Goal: Use online tool/utility: Utilize a website feature to perform a specific function

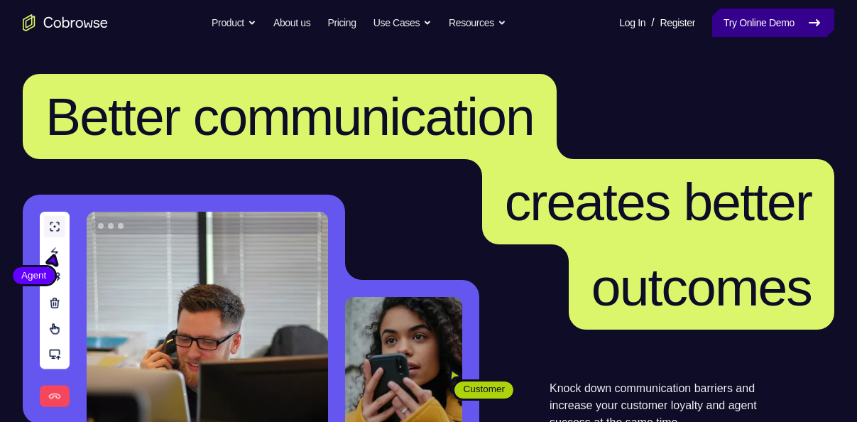
click at [727, 26] on link "Try Online Demo" at bounding box center [773, 23] width 122 height 28
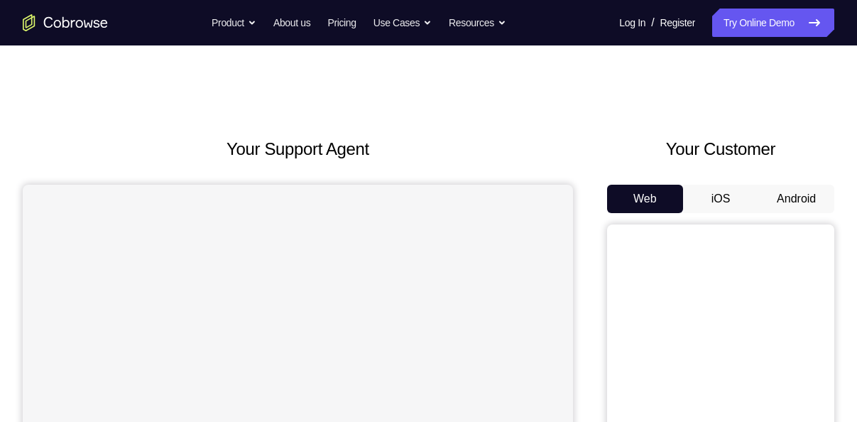
click at [794, 197] on button "Android" at bounding box center [796, 199] width 76 height 28
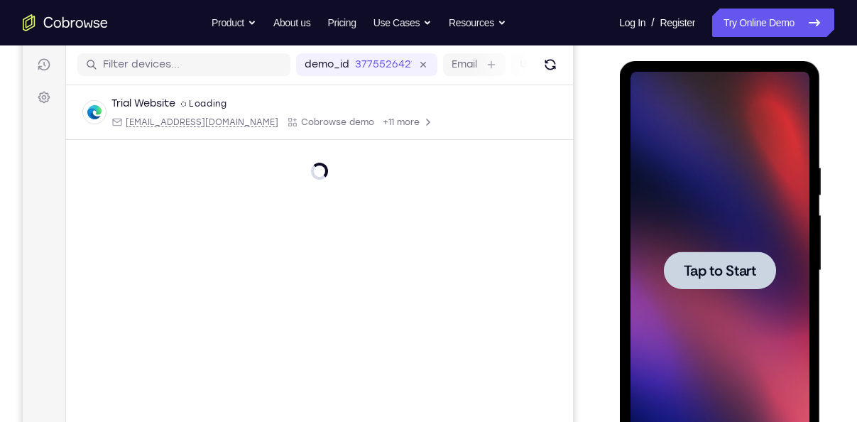
scroll to position [209, 0]
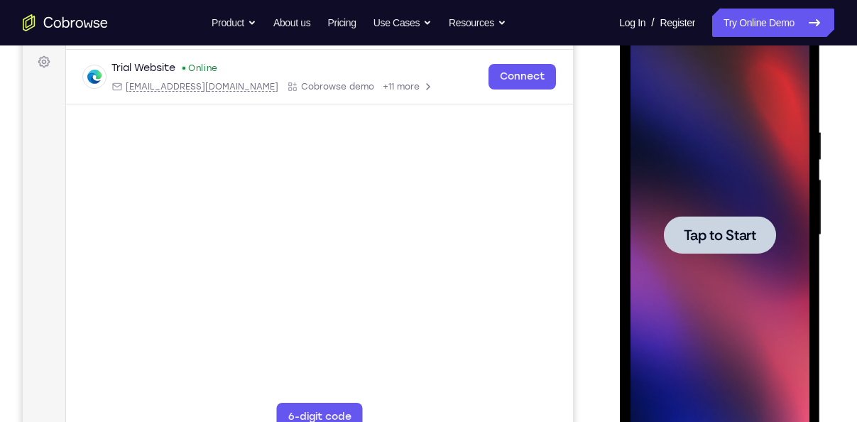
click at [719, 231] on span "Tap to Start" at bounding box center [719, 235] width 72 height 14
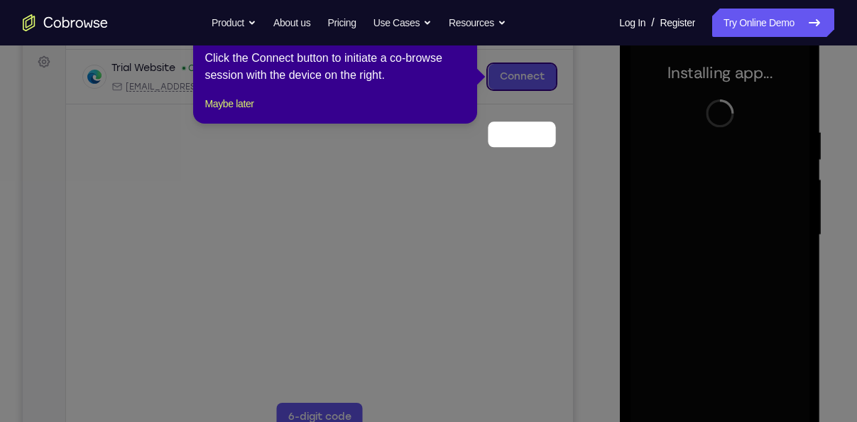
scroll to position [144, 0]
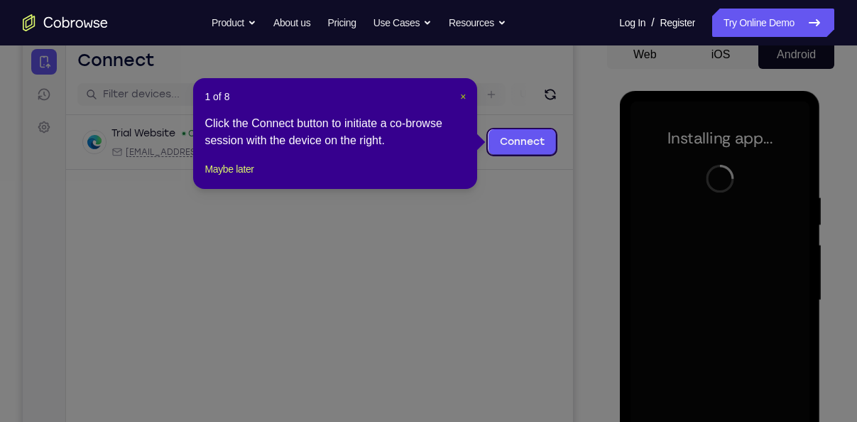
click at [465, 97] on span "×" at bounding box center [463, 96] width 6 height 11
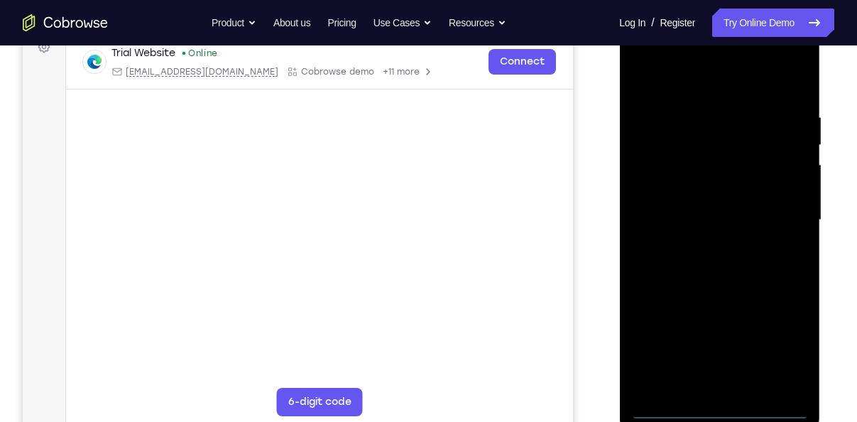
scroll to position [232, 0]
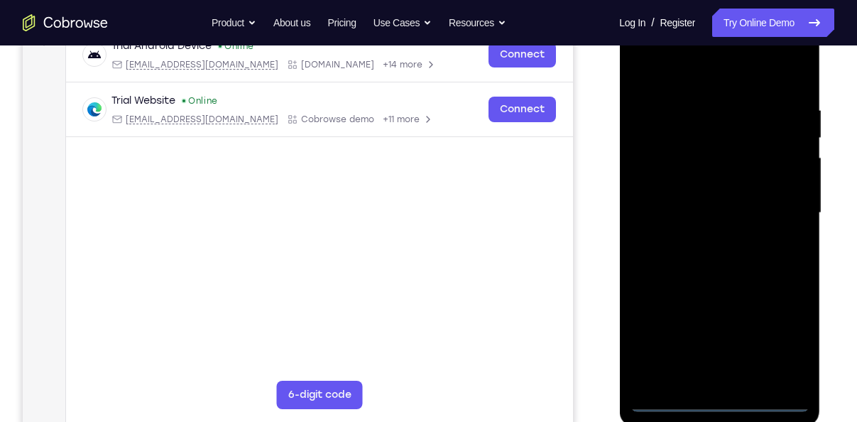
click at [728, 406] on div at bounding box center [719, 213] width 179 height 398
click at [780, 328] on div at bounding box center [719, 213] width 179 height 398
click at [687, 80] on div at bounding box center [719, 213] width 179 height 398
click at [780, 217] on div at bounding box center [719, 213] width 179 height 398
click at [704, 243] on div at bounding box center [719, 213] width 179 height 398
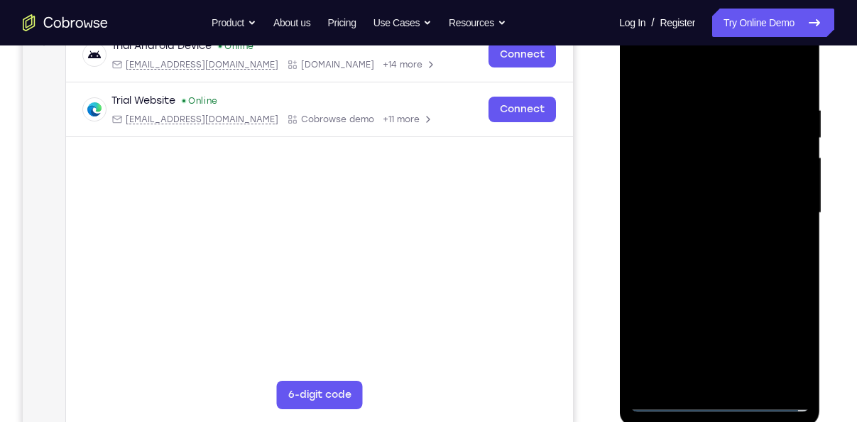
click at [677, 194] on div at bounding box center [719, 213] width 179 height 398
click at [677, 190] on div at bounding box center [719, 213] width 179 height 398
click at [690, 213] on div at bounding box center [719, 213] width 179 height 398
click at [758, 258] on div at bounding box center [719, 213] width 179 height 398
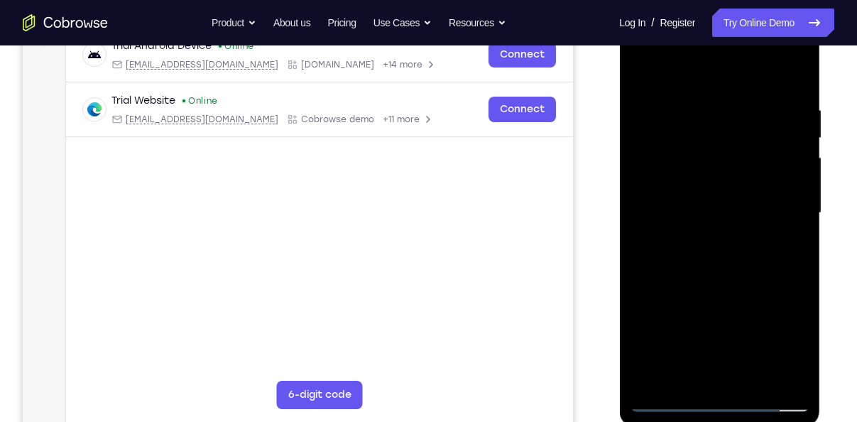
click at [757, 285] on div at bounding box center [719, 213] width 179 height 398
click at [755, 374] on div at bounding box center [719, 213] width 179 height 398
click at [690, 287] on div at bounding box center [719, 213] width 179 height 398
click at [723, 324] on div at bounding box center [719, 213] width 179 height 398
click at [690, 381] on div at bounding box center [719, 213] width 179 height 398
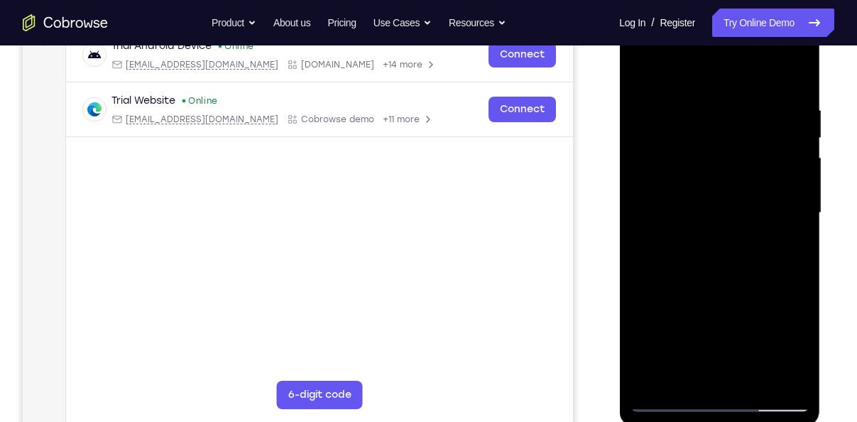
click at [779, 246] on div at bounding box center [719, 213] width 179 height 398
click at [796, 256] on div at bounding box center [719, 213] width 179 height 398
click at [643, 70] on div at bounding box center [719, 213] width 179 height 398
click at [719, 220] on div at bounding box center [719, 213] width 179 height 398
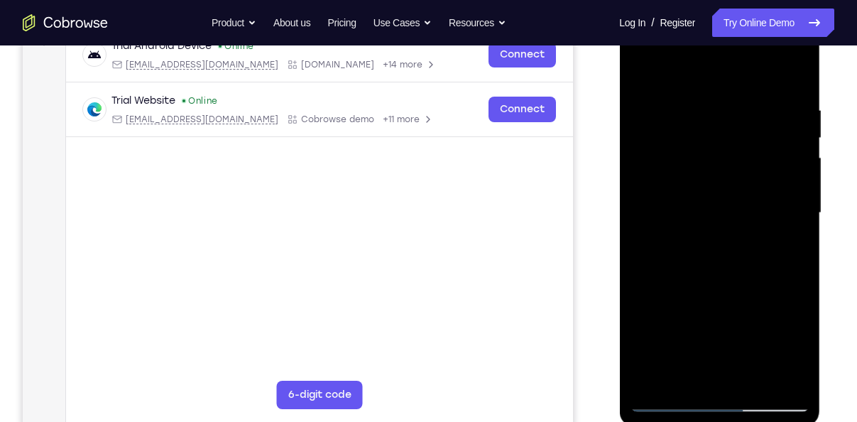
click at [638, 75] on div at bounding box center [719, 213] width 179 height 398
click at [687, 256] on div at bounding box center [719, 213] width 179 height 398
click at [638, 61] on div at bounding box center [719, 213] width 179 height 398
click at [636, 77] on div at bounding box center [719, 213] width 179 height 398
click at [637, 75] on div at bounding box center [719, 213] width 179 height 398
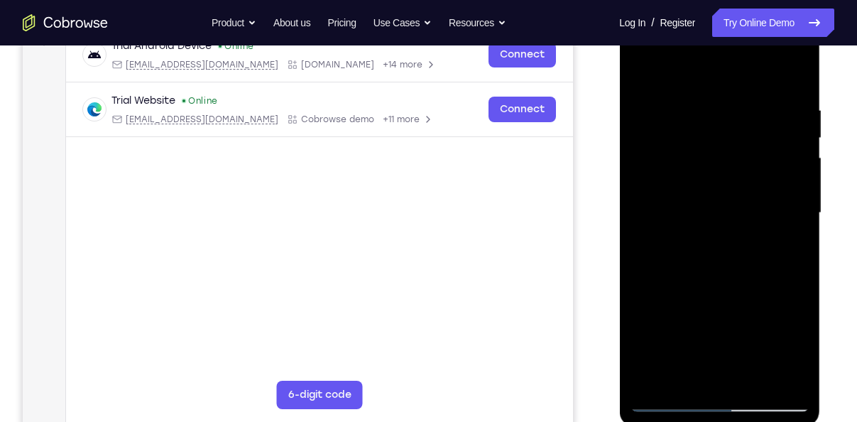
click at [670, 320] on div at bounding box center [719, 213] width 179 height 398
click at [688, 366] on div at bounding box center [719, 213] width 179 height 398
click at [637, 71] on div at bounding box center [719, 213] width 179 height 398
click at [730, 322] on div at bounding box center [719, 213] width 179 height 398
click at [702, 368] on div at bounding box center [719, 213] width 179 height 398
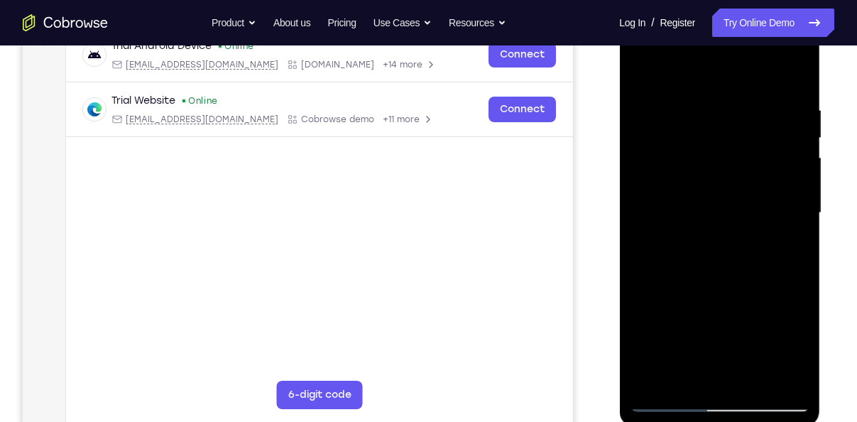
click at [641, 70] on div at bounding box center [719, 213] width 179 height 398
click at [714, 123] on div at bounding box center [719, 213] width 179 height 398
click at [778, 383] on div at bounding box center [719, 213] width 179 height 398
click at [795, 318] on div at bounding box center [719, 213] width 179 height 398
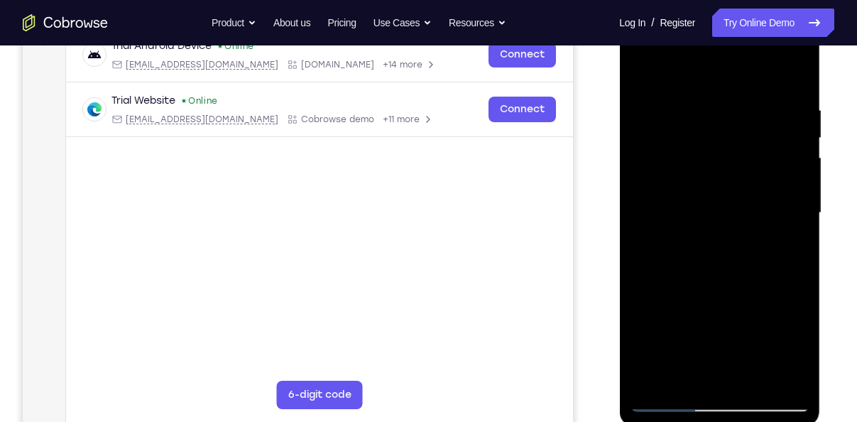
click at [773, 379] on div at bounding box center [719, 213] width 179 height 398
click at [785, 295] on div at bounding box center [719, 213] width 179 height 398
click at [793, 285] on div at bounding box center [719, 213] width 179 height 398
click at [773, 382] on div at bounding box center [719, 213] width 179 height 398
click at [785, 283] on div at bounding box center [719, 213] width 179 height 398
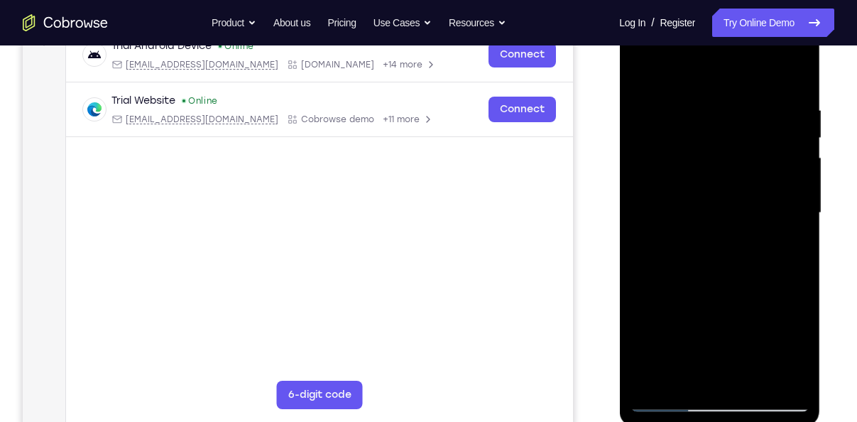
click at [780, 378] on div at bounding box center [719, 213] width 179 height 398
click at [788, 314] on div at bounding box center [719, 213] width 179 height 398
click at [778, 369] on div at bounding box center [719, 213] width 179 height 398
click at [797, 303] on div at bounding box center [719, 213] width 179 height 398
click at [658, 287] on div at bounding box center [719, 213] width 179 height 398
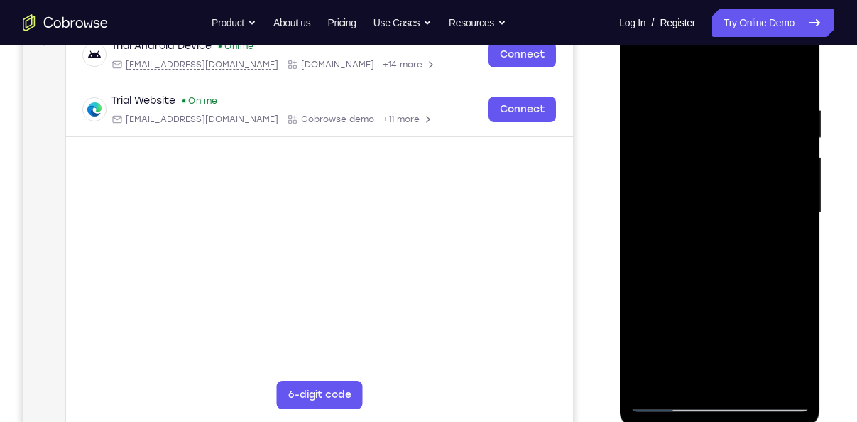
click at [662, 222] on div at bounding box center [719, 213] width 179 height 398
click at [664, 170] on div at bounding box center [719, 213] width 179 height 398
click at [774, 132] on div at bounding box center [719, 213] width 179 height 398
click at [795, 78] on div at bounding box center [719, 213] width 179 height 398
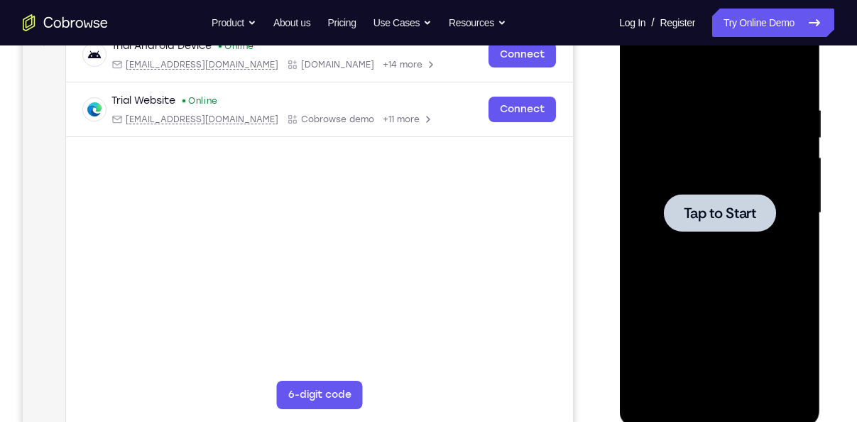
click at [756, 185] on div at bounding box center [719, 213] width 179 height 398
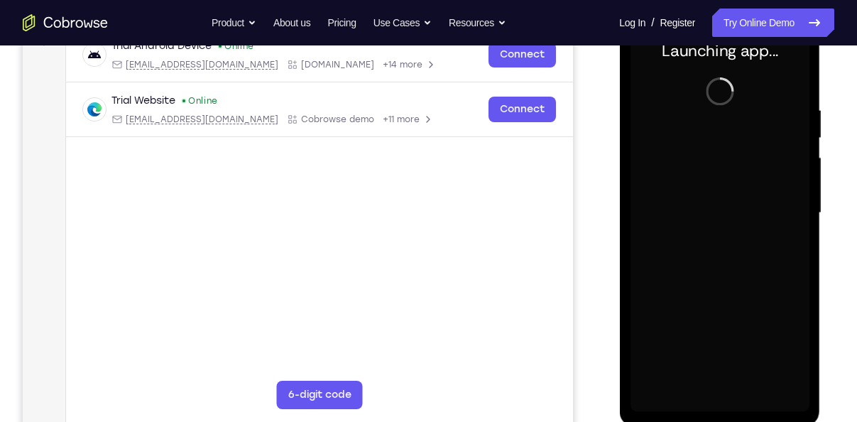
click at [681, 217] on div at bounding box center [719, 213] width 179 height 398
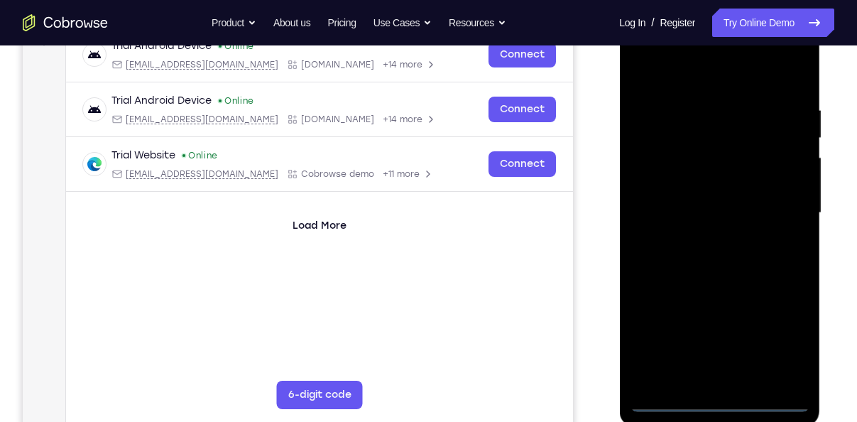
click at [722, 396] on div at bounding box center [719, 213] width 179 height 398
click at [724, 406] on div at bounding box center [719, 213] width 179 height 398
click at [780, 347] on div at bounding box center [719, 213] width 179 height 398
click at [687, 78] on div at bounding box center [719, 213] width 179 height 398
click at [790, 210] on div at bounding box center [719, 213] width 179 height 398
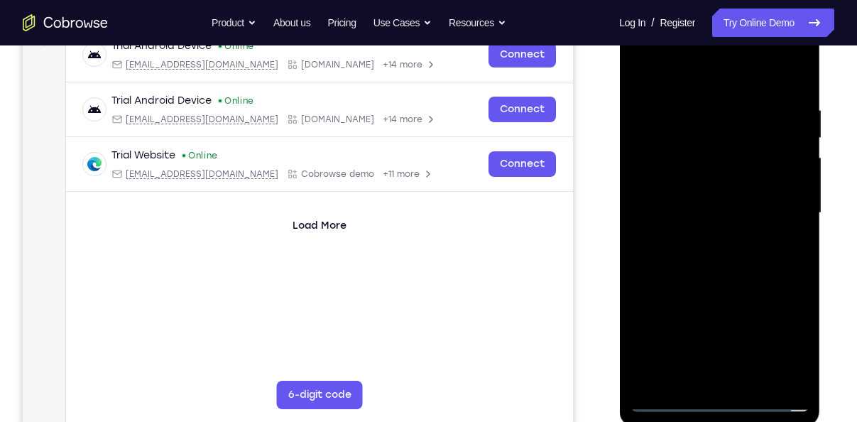
click at [705, 347] on div at bounding box center [719, 213] width 179 height 398
click at [705, 237] on div at bounding box center [719, 213] width 179 height 398
click at [659, 214] on div at bounding box center [719, 213] width 179 height 398
click at [668, 209] on div at bounding box center [719, 213] width 179 height 398
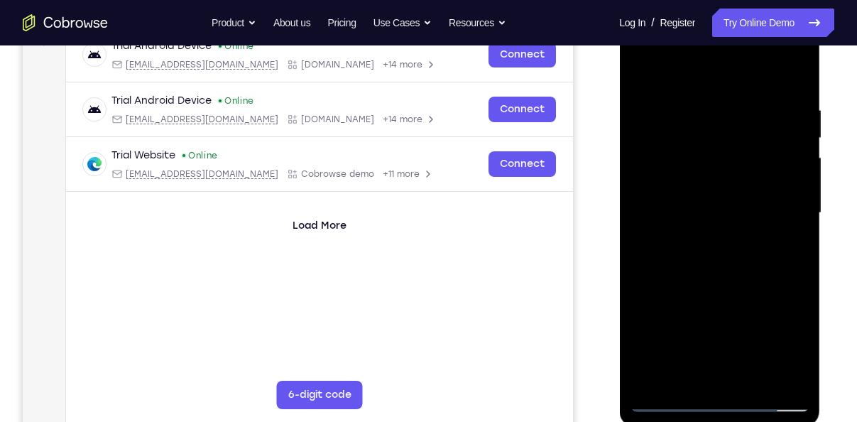
click at [663, 159] on div at bounding box center [719, 213] width 179 height 398
click at [693, 216] on div at bounding box center [719, 213] width 179 height 398
click at [689, 204] on div at bounding box center [719, 213] width 179 height 398
click at [665, 151] on div at bounding box center [719, 213] width 179 height 398
click at [677, 174] on div at bounding box center [719, 213] width 179 height 398
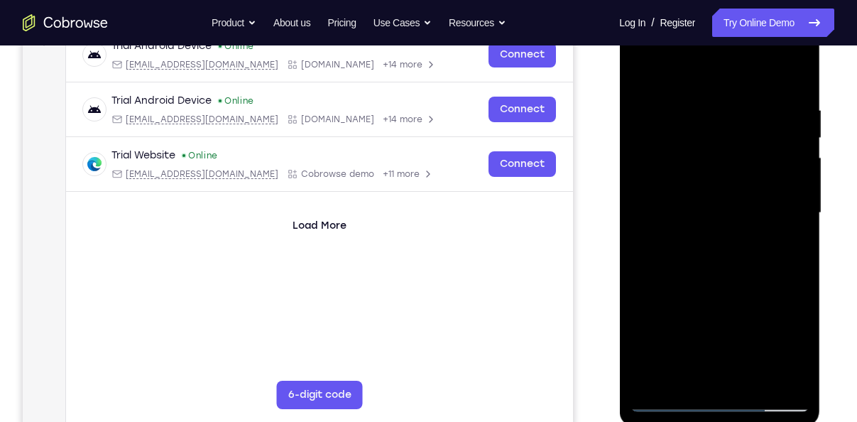
click at [700, 219] on div at bounding box center [719, 213] width 179 height 398
click at [729, 277] on div at bounding box center [719, 213] width 179 height 398
click at [800, 283] on div at bounding box center [719, 213] width 179 height 398
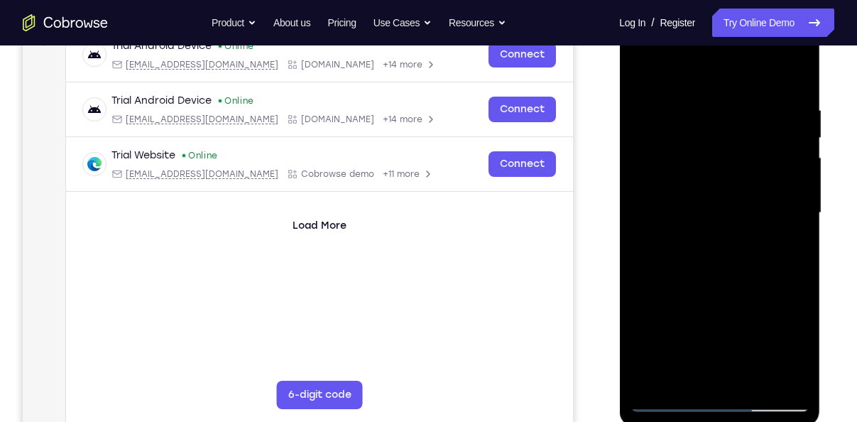
click at [797, 278] on div at bounding box center [719, 213] width 179 height 398
click at [664, 146] on div at bounding box center [719, 213] width 179 height 398
click at [658, 378] on div at bounding box center [719, 213] width 179 height 398
click at [681, 104] on div at bounding box center [719, 213] width 179 height 398
click at [777, 380] on div at bounding box center [719, 213] width 179 height 398
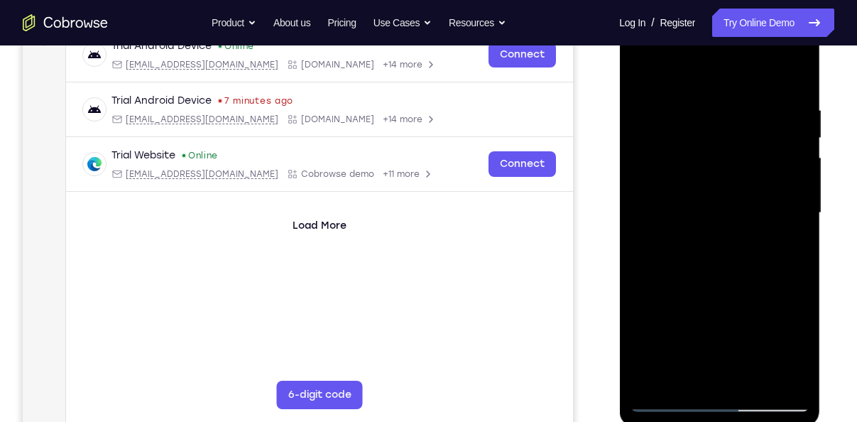
click at [783, 310] on div at bounding box center [719, 213] width 179 height 398
click at [789, 374] on div at bounding box center [719, 213] width 179 height 398
click at [793, 376] on div at bounding box center [719, 213] width 179 height 398
click at [799, 374] on div at bounding box center [719, 213] width 179 height 398
click at [793, 276] on div at bounding box center [719, 213] width 179 height 398
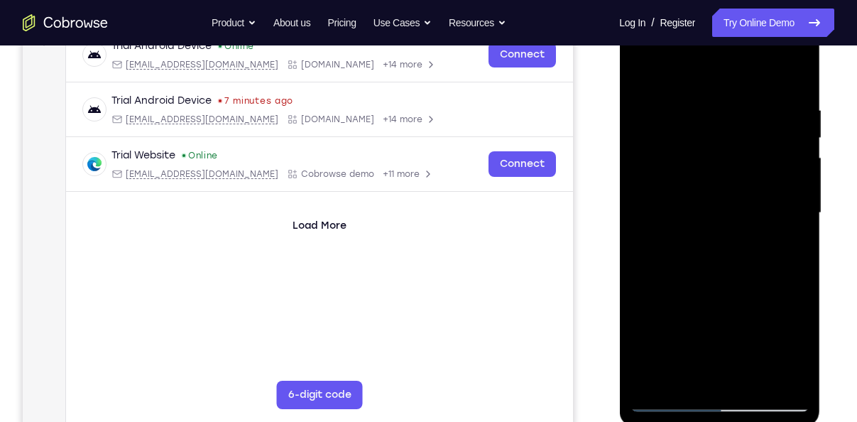
click at [793, 276] on div at bounding box center [719, 213] width 179 height 398
click at [644, 271] on div at bounding box center [719, 213] width 179 height 398
click at [799, 253] on div at bounding box center [719, 213] width 179 height 398
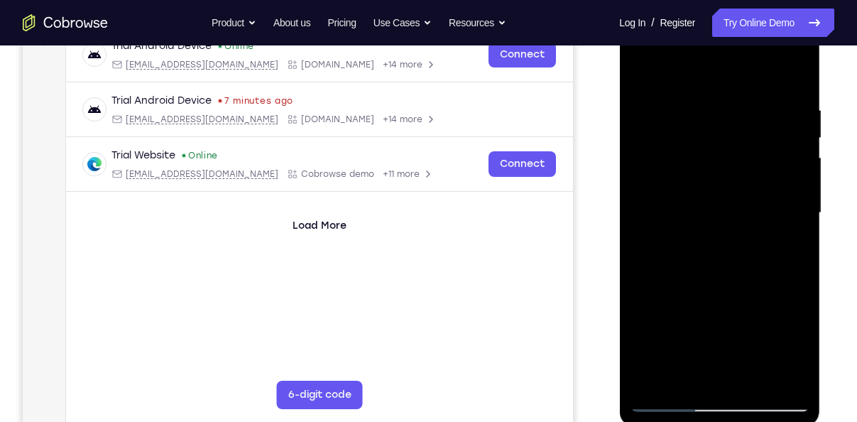
click at [799, 253] on div at bounding box center [719, 213] width 179 height 398
click at [795, 284] on div at bounding box center [719, 213] width 179 height 398
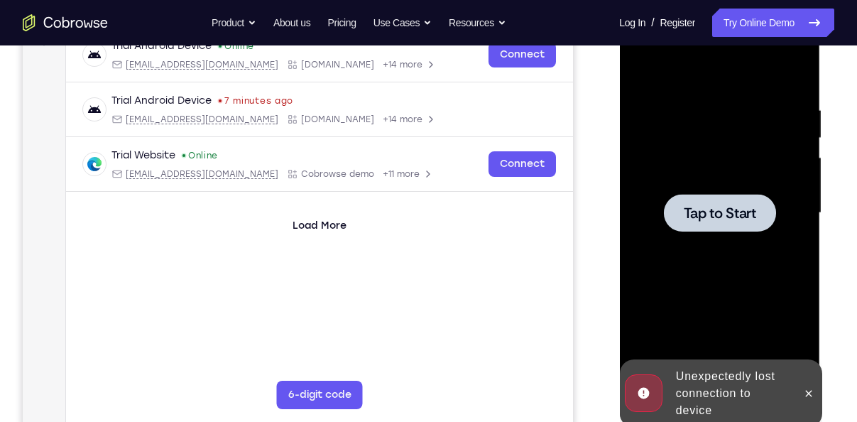
click at [714, 197] on div at bounding box center [719, 213] width 112 height 38
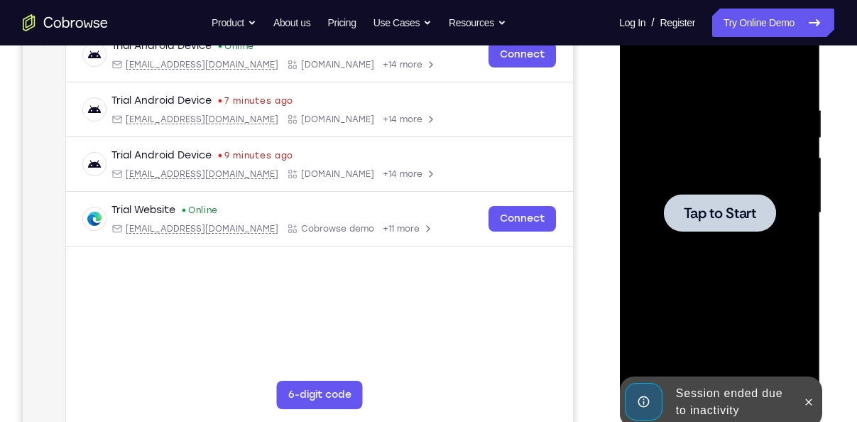
click at [729, 187] on div at bounding box center [719, 213] width 179 height 398
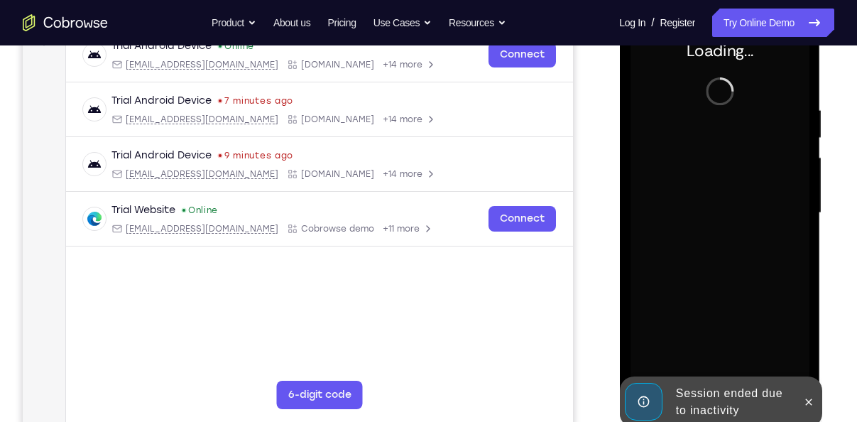
click at [816, 412] on div at bounding box center [808, 401] width 23 height 51
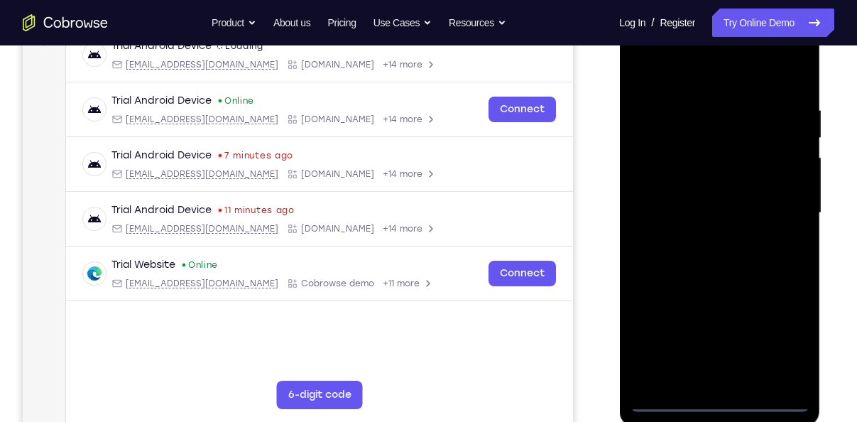
click at [718, 408] on div at bounding box center [719, 213] width 179 height 398
click at [792, 356] on div at bounding box center [719, 213] width 179 height 398
click at [688, 67] on div at bounding box center [719, 213] width 179 height 398
click at [778, 206] on div at bounding box center [719, 213] width 179 height 398
click at [705, 380] on div at bounding box center [719, 213] width 179 height 398
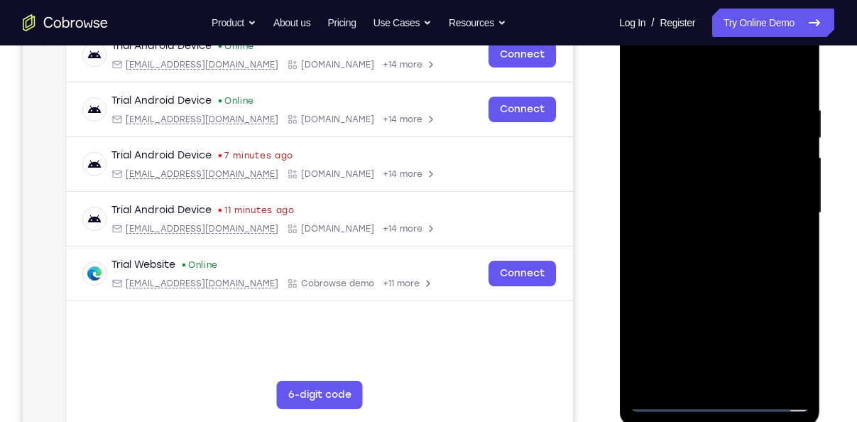
click at [726, 199] on div at bounding box center [719, 213] width 179 height 398
click at [715, 194] on div at bounding box center [719, 213] width 179 height 398
click at [715, 207] on div at bounding box center [719, 213] width 179 height 398
click at [714, 257] on div at bounding box center [719, 213] width 179 height 398
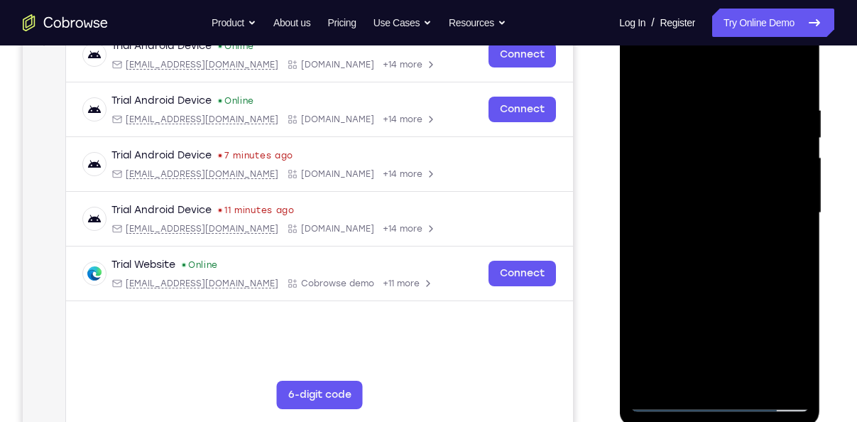
click at [751, 250] on div at bounding box center [719, 213] width 179 height 398
click at [751, 256] on div at bounding box center [719, 213] width 179 height 398
click at [682, 283] on div at bounding box center [719, 213] width 179 height 398
drag, startPoint x: 728, startPoint y: 325, endPoint x: 715, endPoint y: 141, distance: 184.4
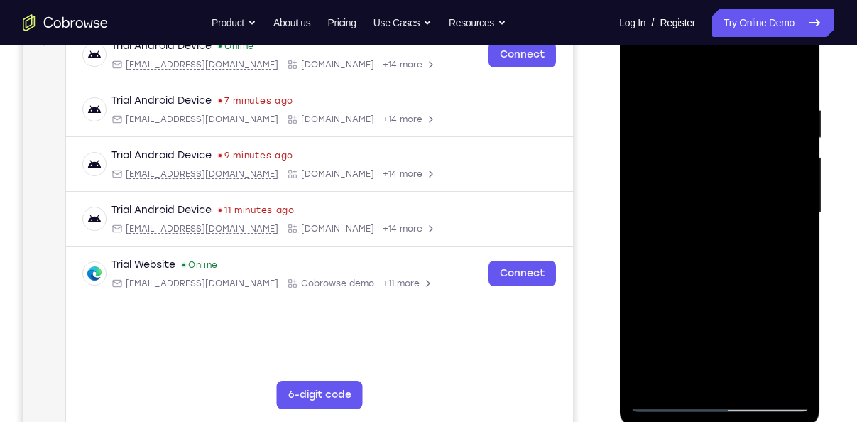
click at [715, 141] on div at bounding box center [719, 213] width 179 height 398
click at [795, 71] on div at bounding box center [719, 213] width 179 height 398
